Goal: Information Seeking & Learning: Learn about a topic

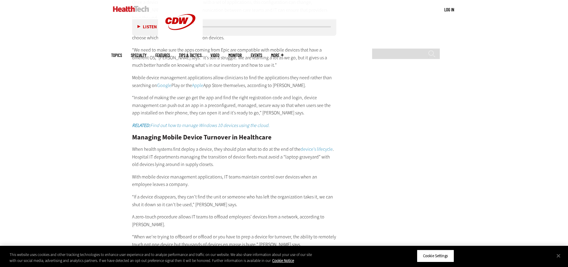
scroll to position [1043, 0]
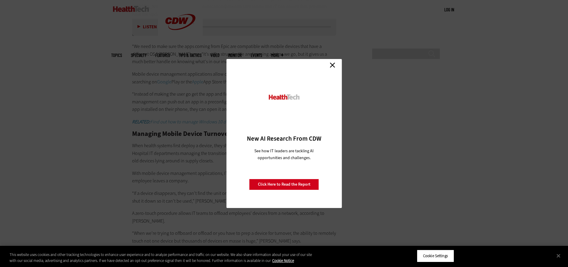
click at [332, 66] on link "Close" at bounding box center [332, 65] width 9 height 9
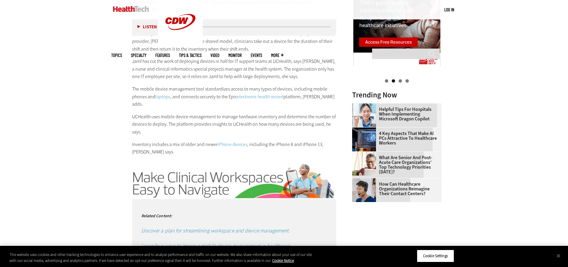
scroll to position [686, 0]
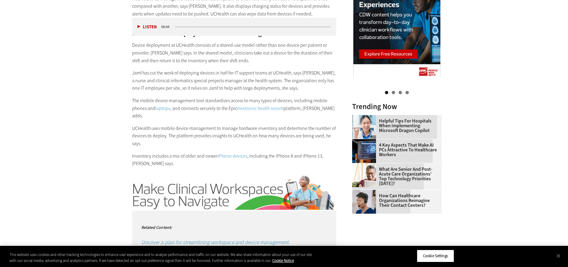
scroll to position [686, 0]
